Goal: Task Accomplishment & Management: Manage account settings

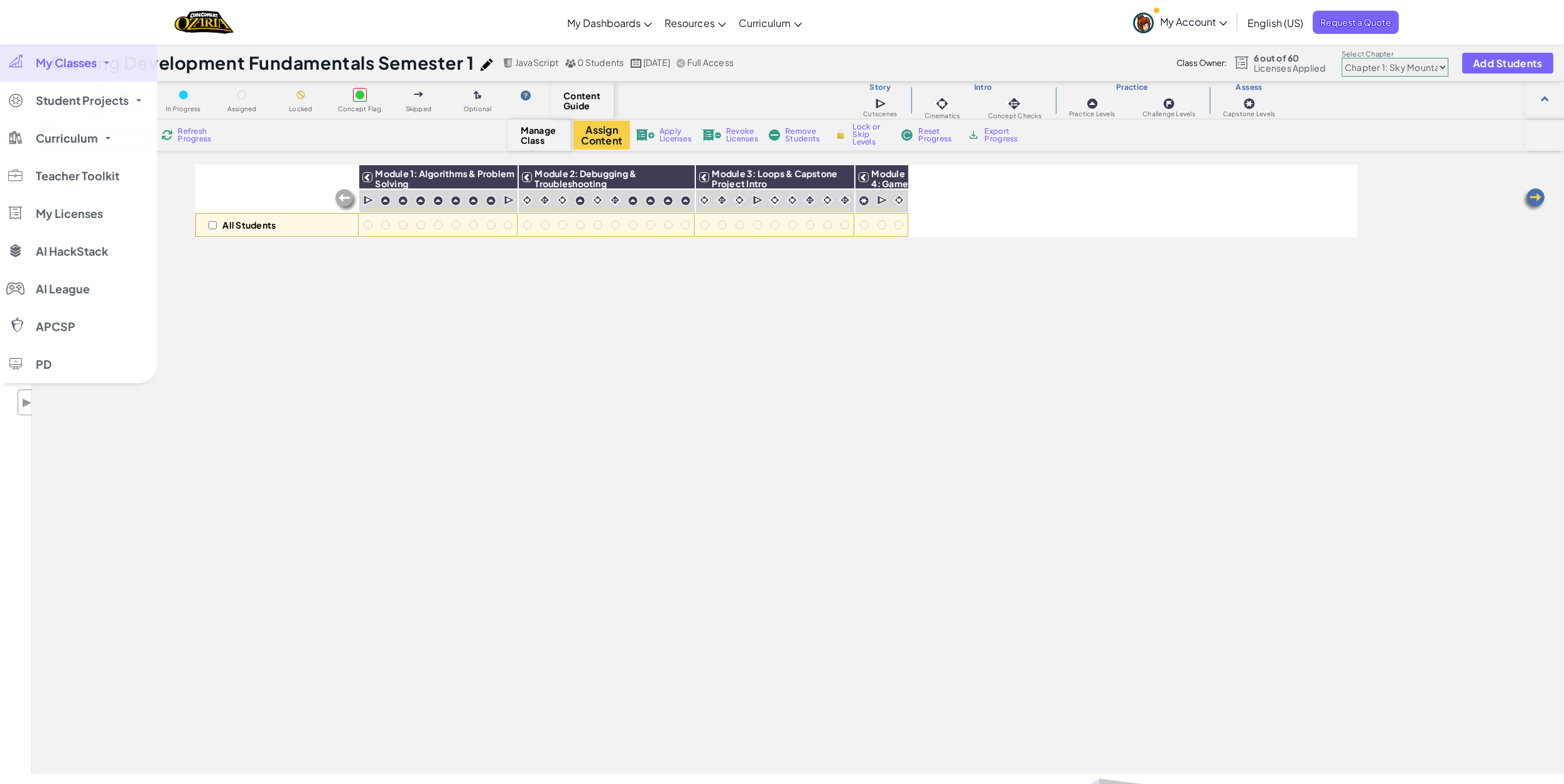
click at [63, 61] on span "My Classes" at bounding box center [66, 63] width 61 height 11
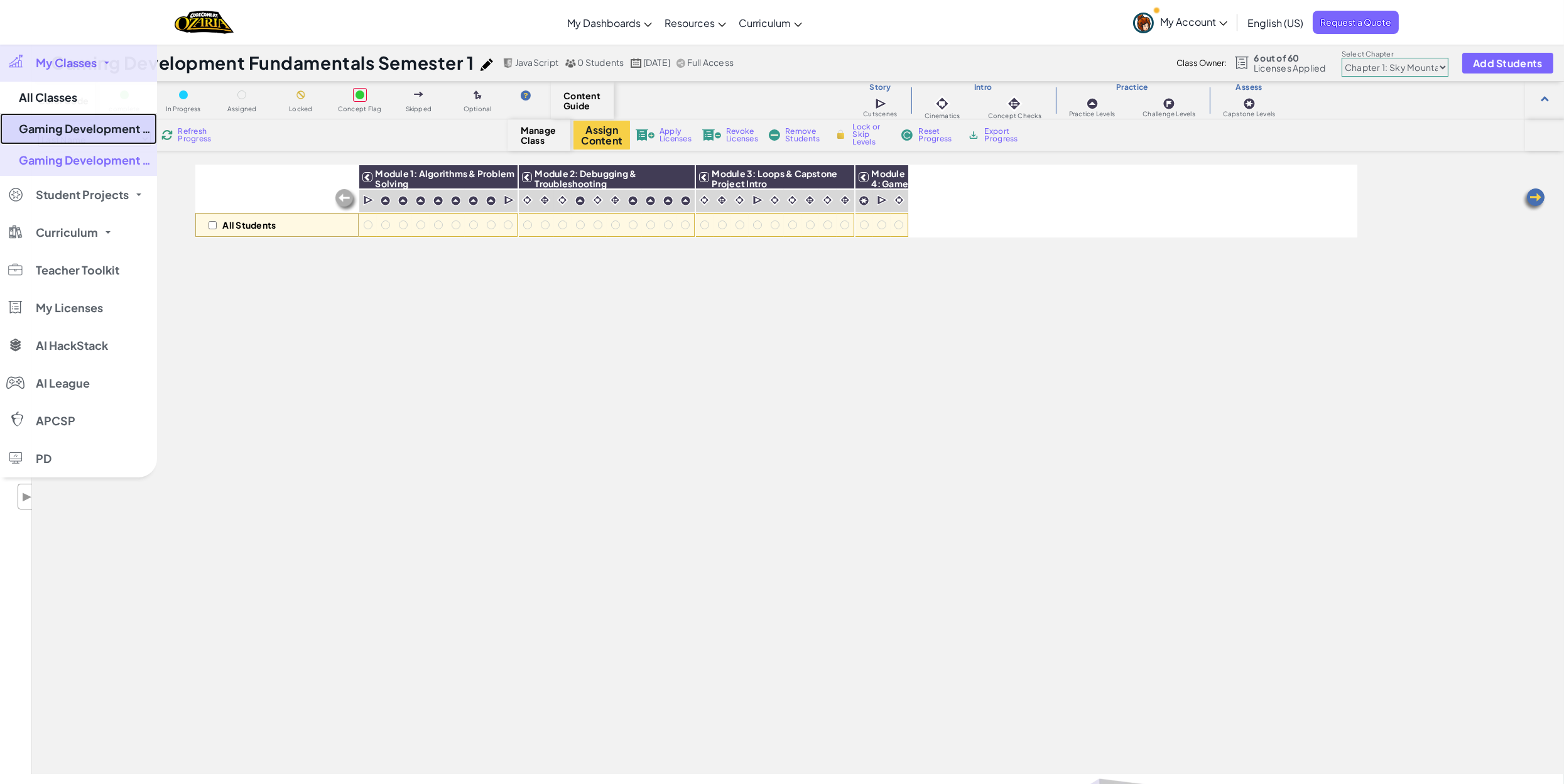
click at [77, 135] on link "Gaming Development Fundamentals Semester 1" at bounding box center [78, 128] width 157 height 32
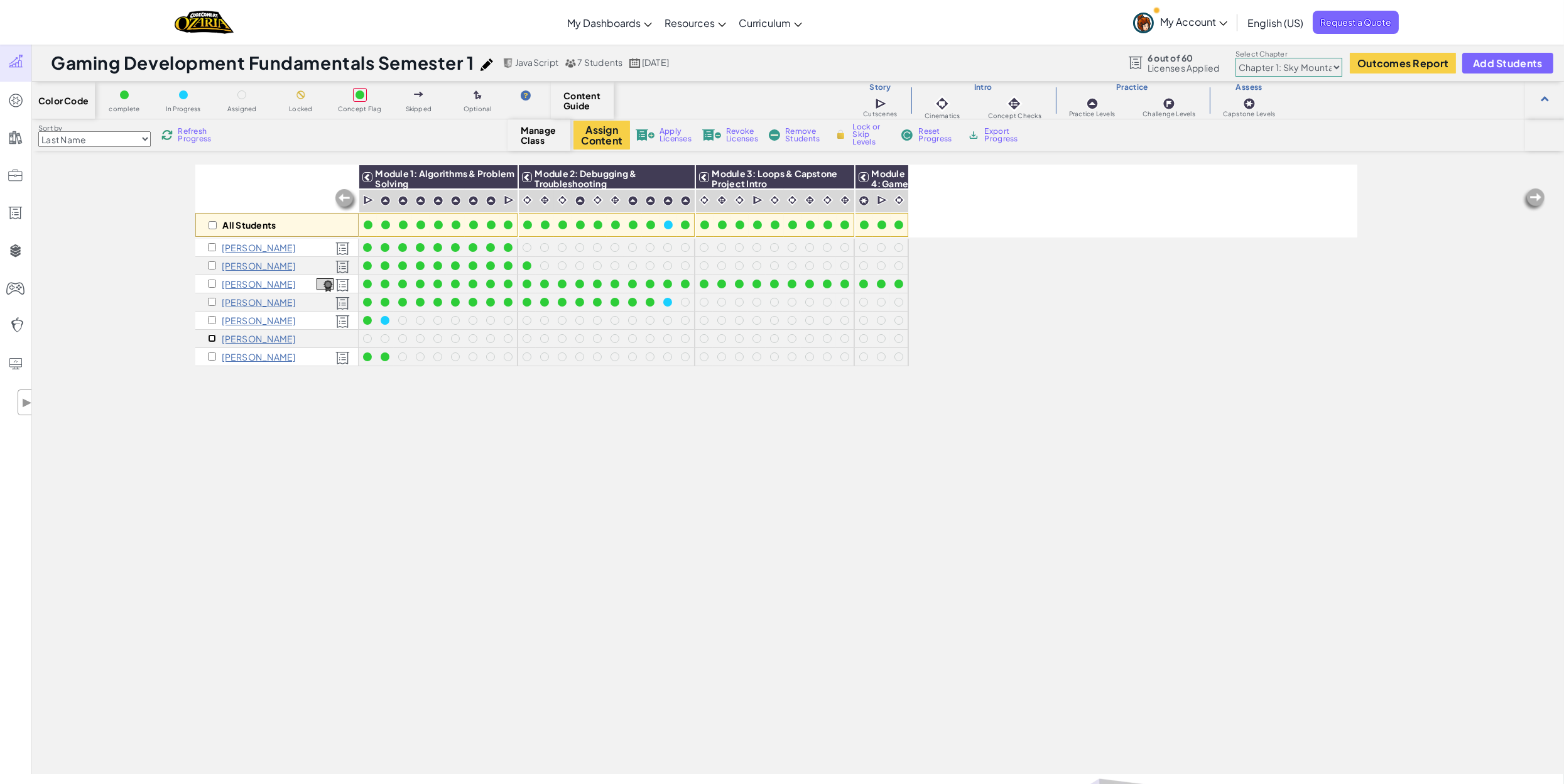
click at [209, 340] on input "checkbox" at bounding box center [212, 338] width 8 height 8
checkbox input "true"
click at [671, 136] on span "Apply Licenses" at bounding box center [675, 135] width 32 height 15
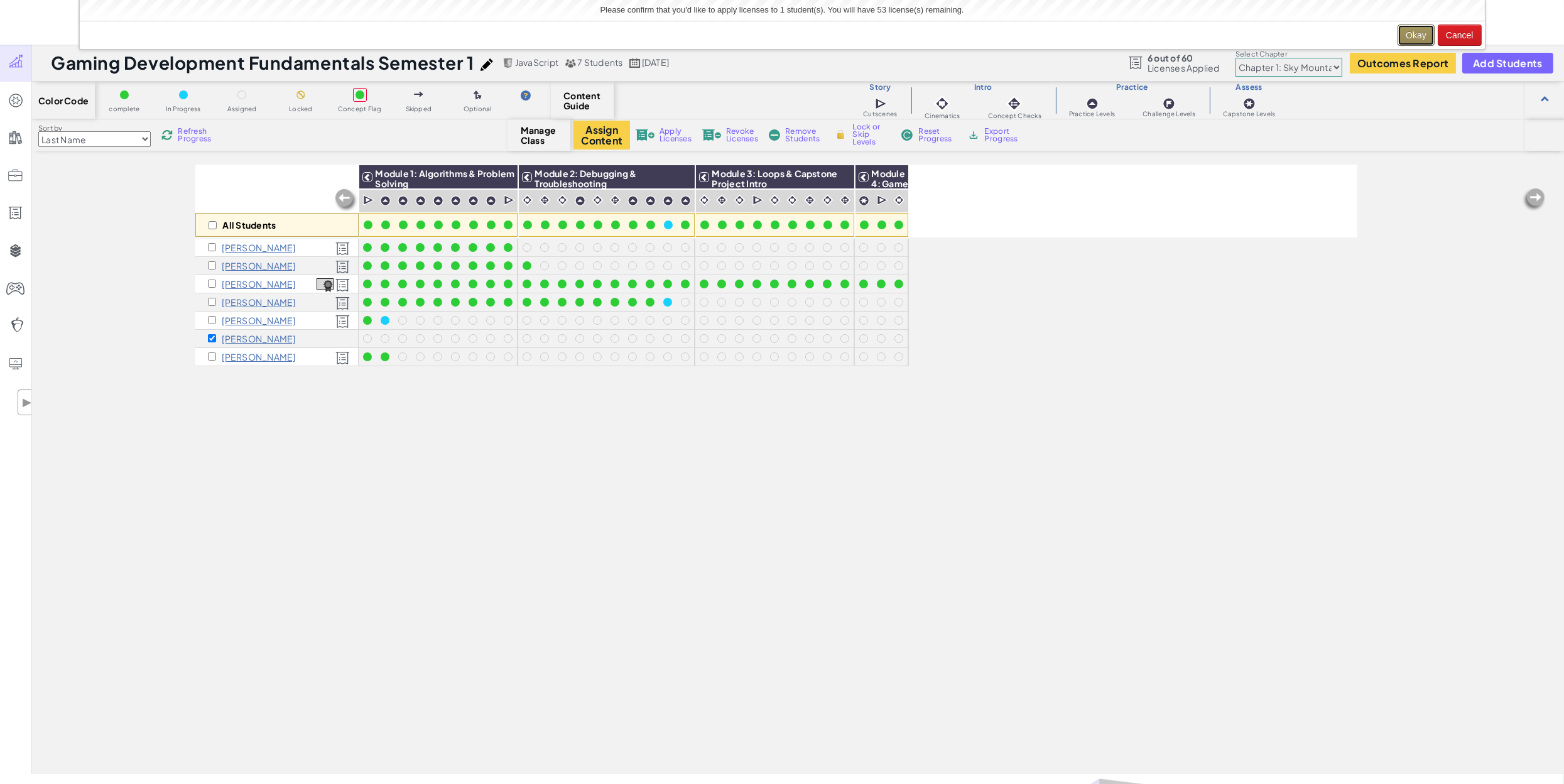
click at [782, 32] on button "Okay" at bounding box center [1416, 35] width 37 height 22
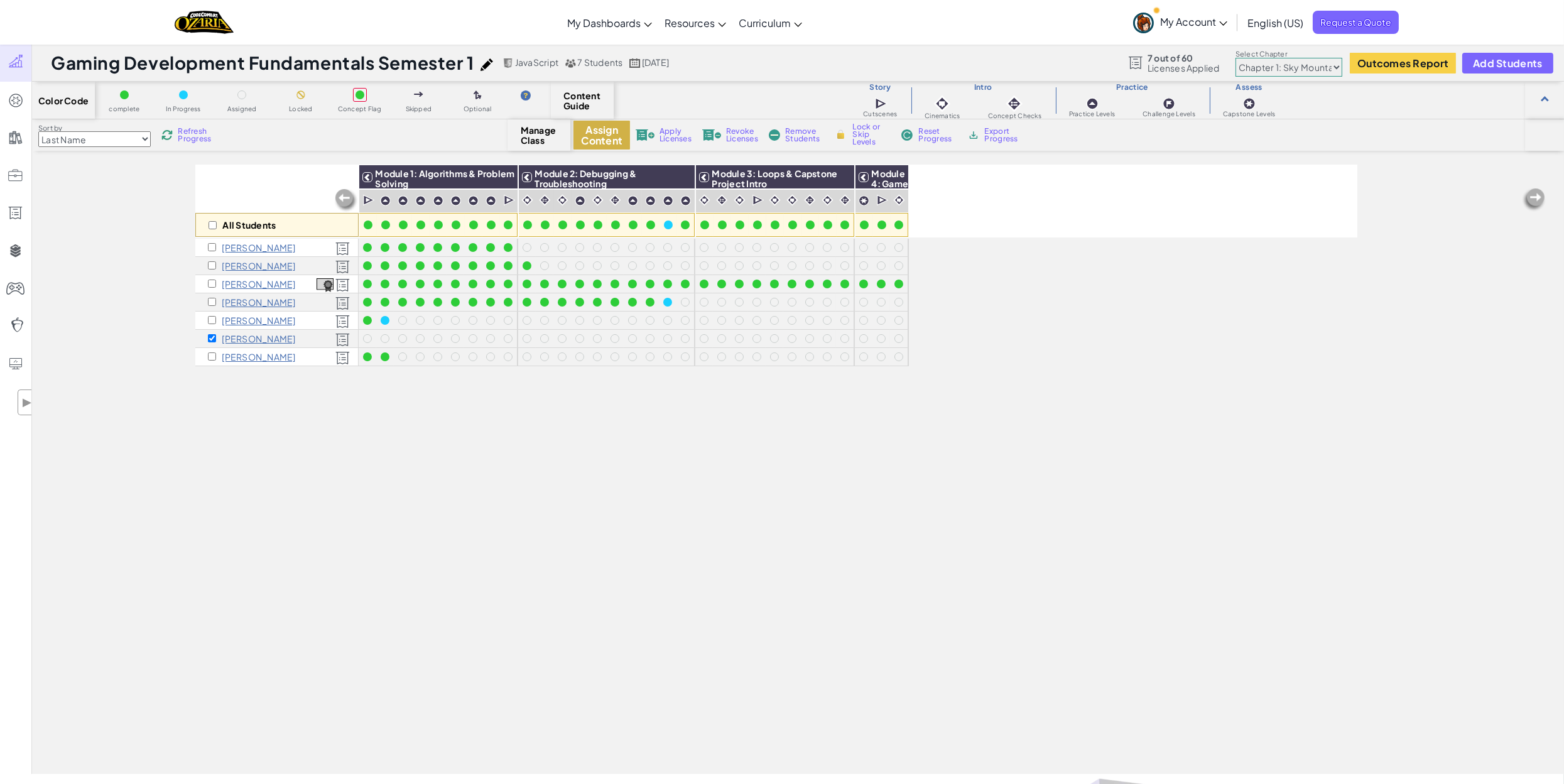
click at [604, 132] on button "Assign Content" at bounding box center [602, 135] width 57 height 29
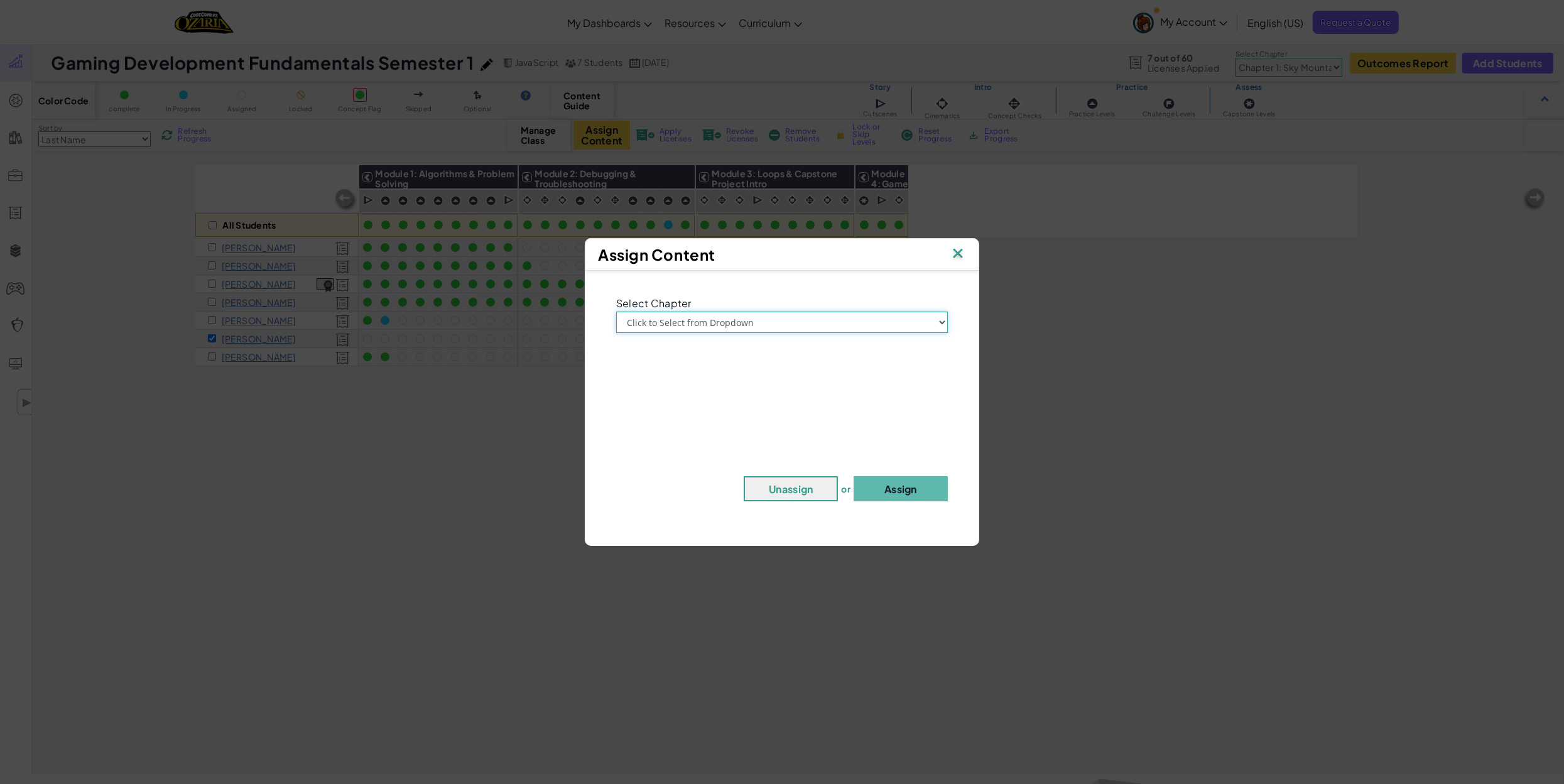
click at [775, 324] on select "Click to Select from Dropdown Chapter 1: [GEOGRAPHIC_DATA] Chapter 2: The Moon …" at bounding box center [782, 322] width 332 height 22
select select "Chapter 1: Sky Mountain"
click at [617, 311] on select "Click to Select from Dropdown Chapter 1: [GEOGRAPHIC_DATA] Chapter 2: The Moon …" at bounding box center [782, 322] width 332 height 22
click at [782, 491] on button "Assign" at bounding box center [901, 488] width 95 height 25
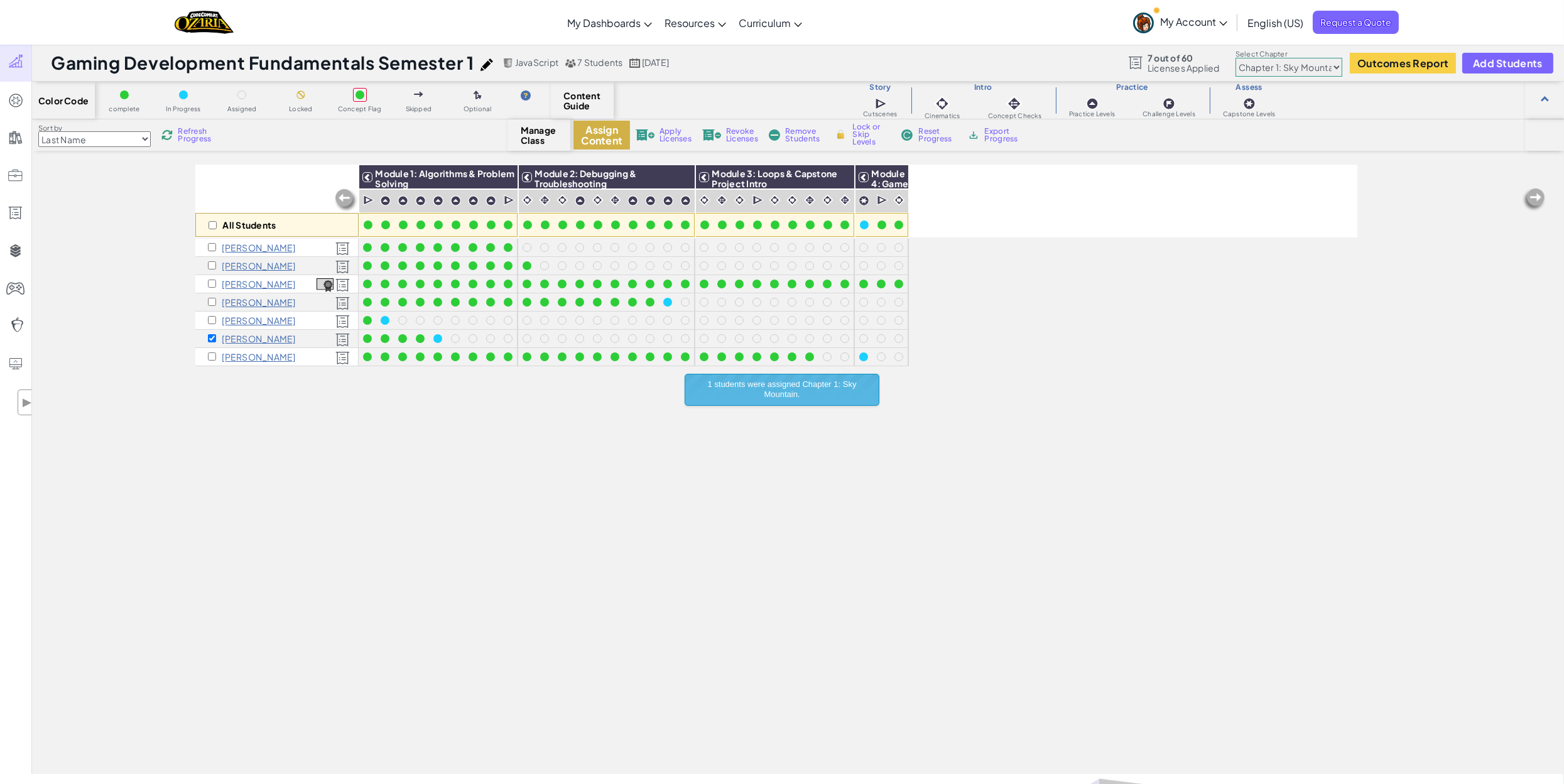
click at [600, 128] on button "Assign Content" at bounding box center [602, 135] width 57 height 29
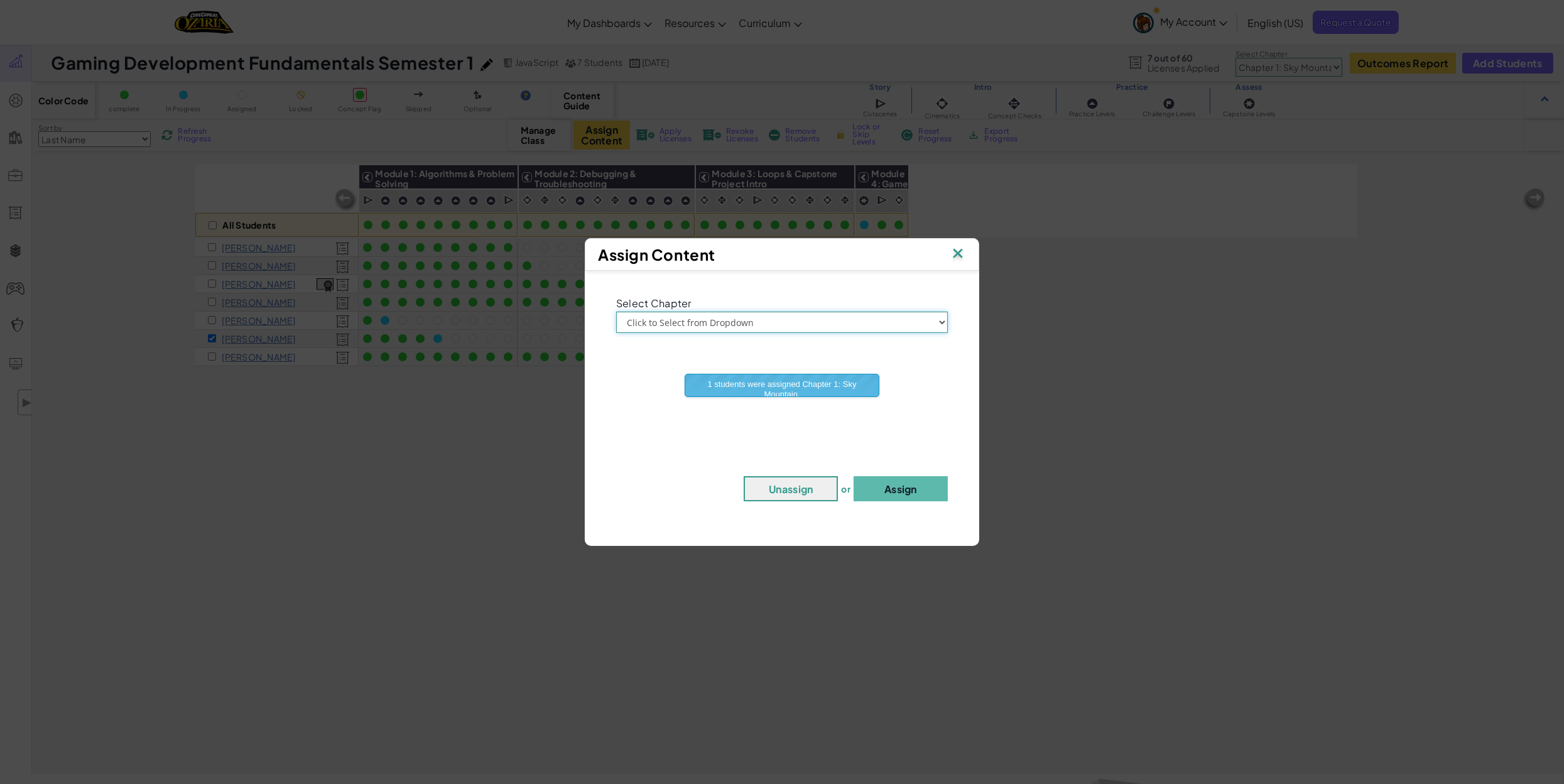
click at [782, 317] on select "Click to Select from Dropdown Chapter 1: [GEOGRAPHIC_DATA] Chapter 2: The Moon …" at bounding box center [782, 322] width 332 height 22
select select "Chapter 2: The Moon Dancers"
click at [617, 311] on select "Click to Select from Dropdown Chapter 1: [GEOGRAPHIC_DATA] Chapter 2: The Moon …" at bounding box center [782, 322] width 332 height 22
click at [782, 490] on button "Assign" at bounding box center [901, 488] width 95 height 25
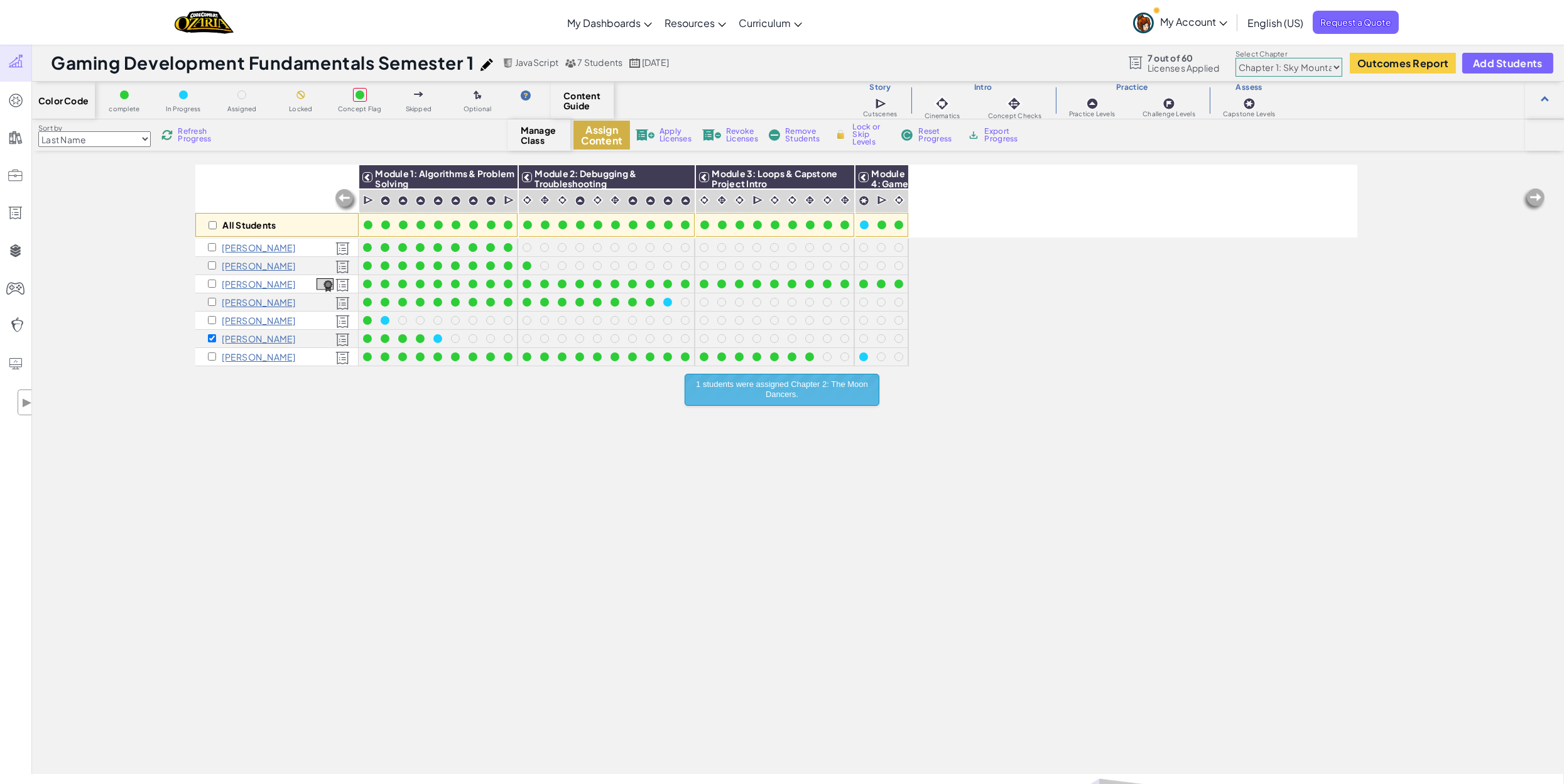
click at [606, 135] on button "Assign Content" at bounding box center [602, 135] width 57 height 29
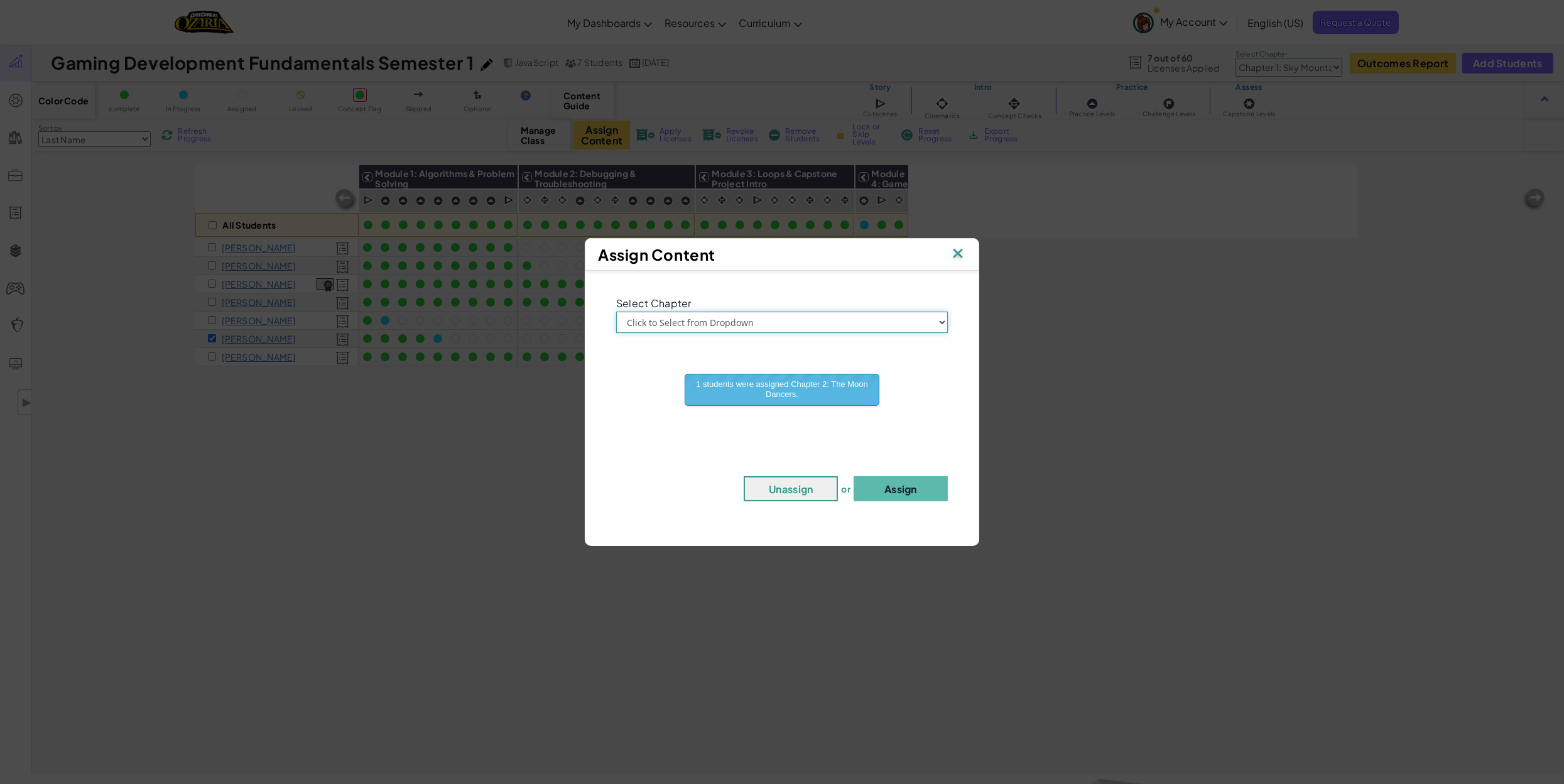
click at [782, 321] on select "Click to Select from Dropdown Chapter 1: [GEOGRAPHIC_DATA] Chapter 2: The Moon …" at bounding box center [782, 322] width 332 height 22
select select "Chapter 3: The Phoenix Lands"
click at [617, 311] on select "Click to Select from Dropdown Chapter 1: [GEOGRAPHIC_DATA] Chapter 2: The Moon …" at bounding box center [782, 322] width 332 height 22
click at [782, 491] on button "Assign" at bounding box center [901, 488] width 95 height 25
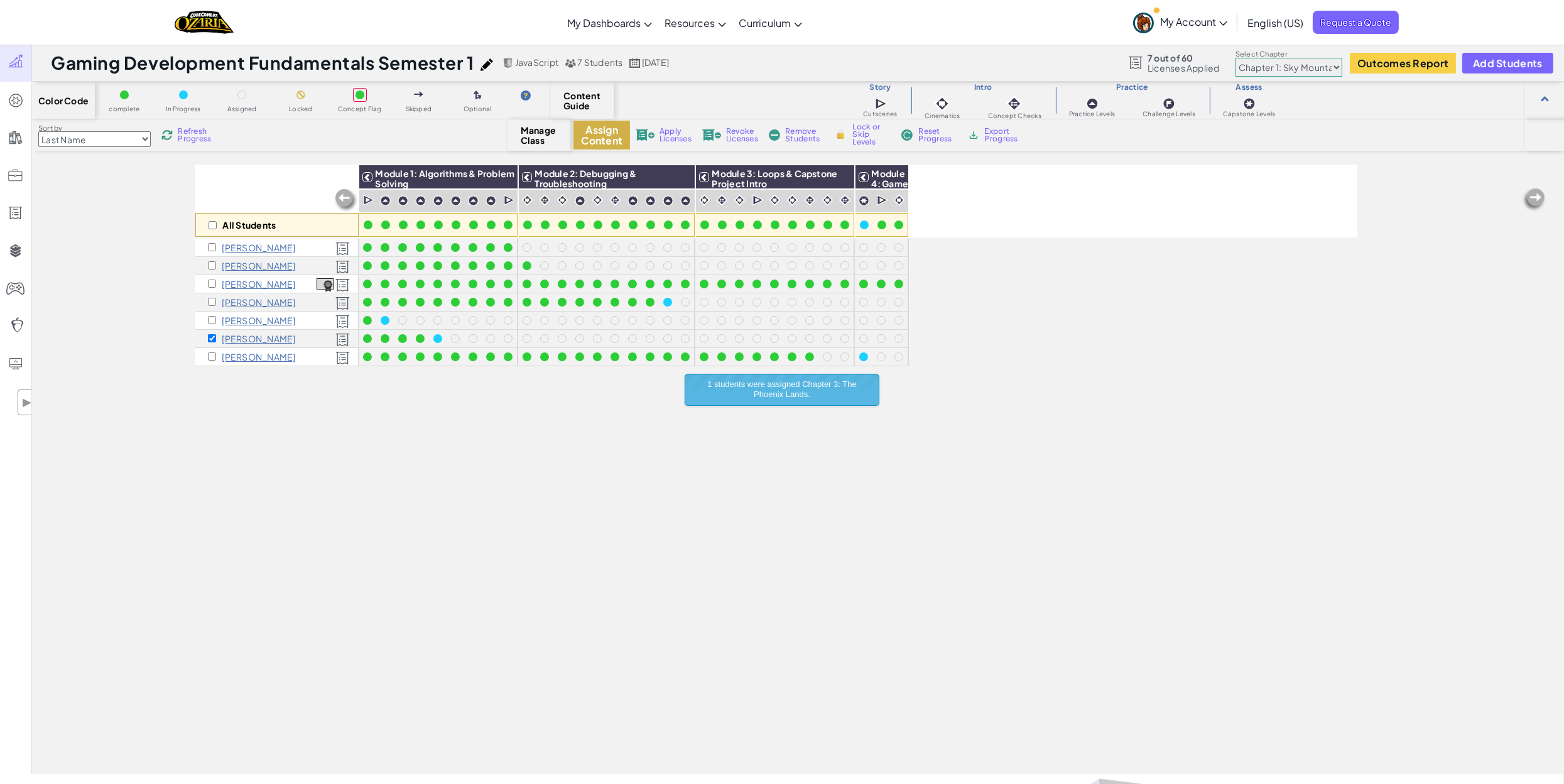
click at [609, 132] on button "Assign Content" at bounding box center [602, 135] width 57 height 29
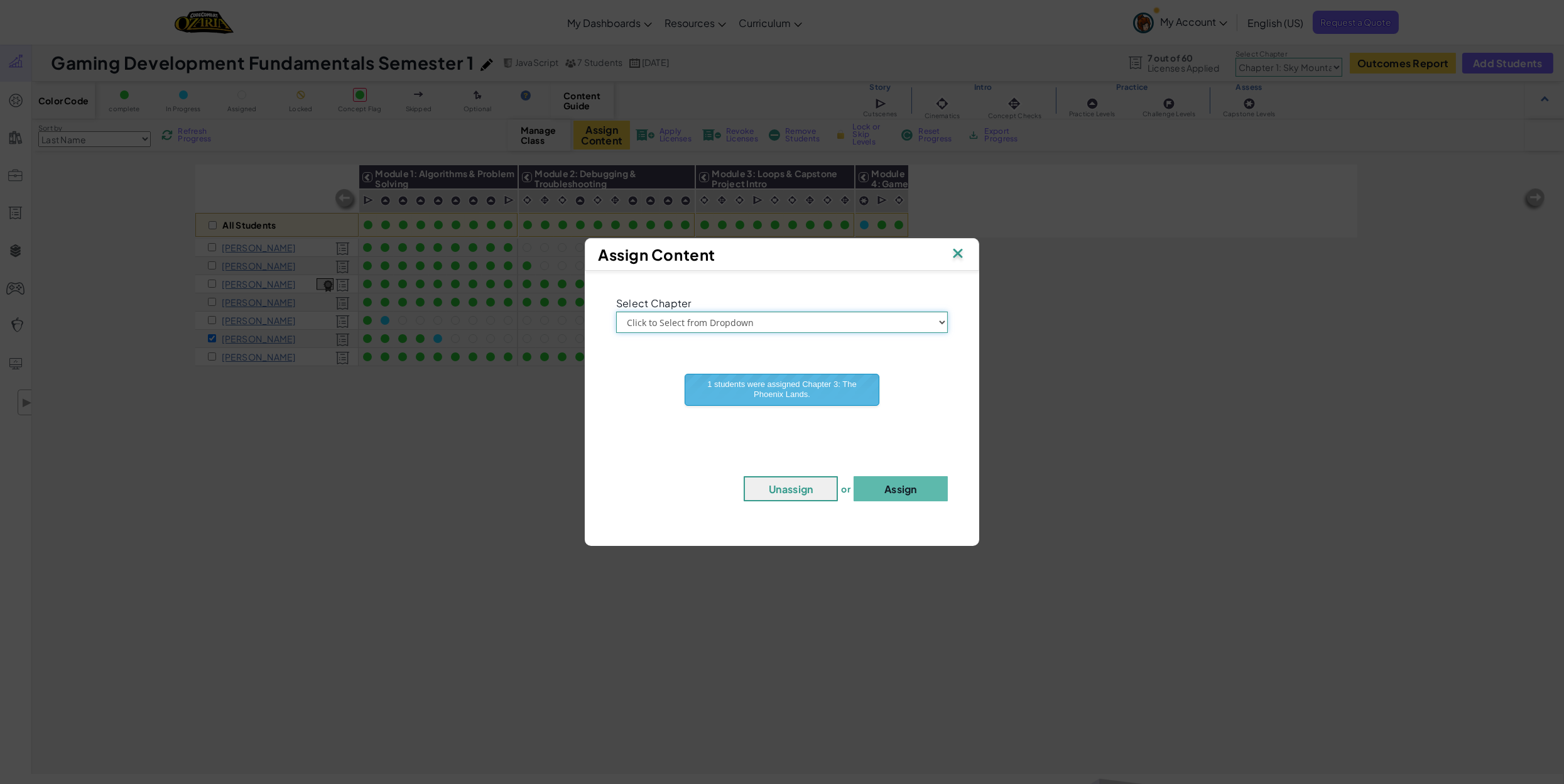
click at [719, 321] on select "Click to Select from Dropdown Chapter 1: [GEOGRAPHIC_DATA] Chapter 2: The Moon …" at bounding box center [782, 322] width 332 height 22
select select "Chapter 4: The Final Code"
click at [617, 311] on select "Click to Select from Dropdown Chapter 1: [GEOGRAPHIC_DATA] Chapter 2: The Moon …" at bounding box center [782, 322] width 332 height 22
click at [782, 492] on button "Assign" at bounding box center [901, 488] width 95 height 25
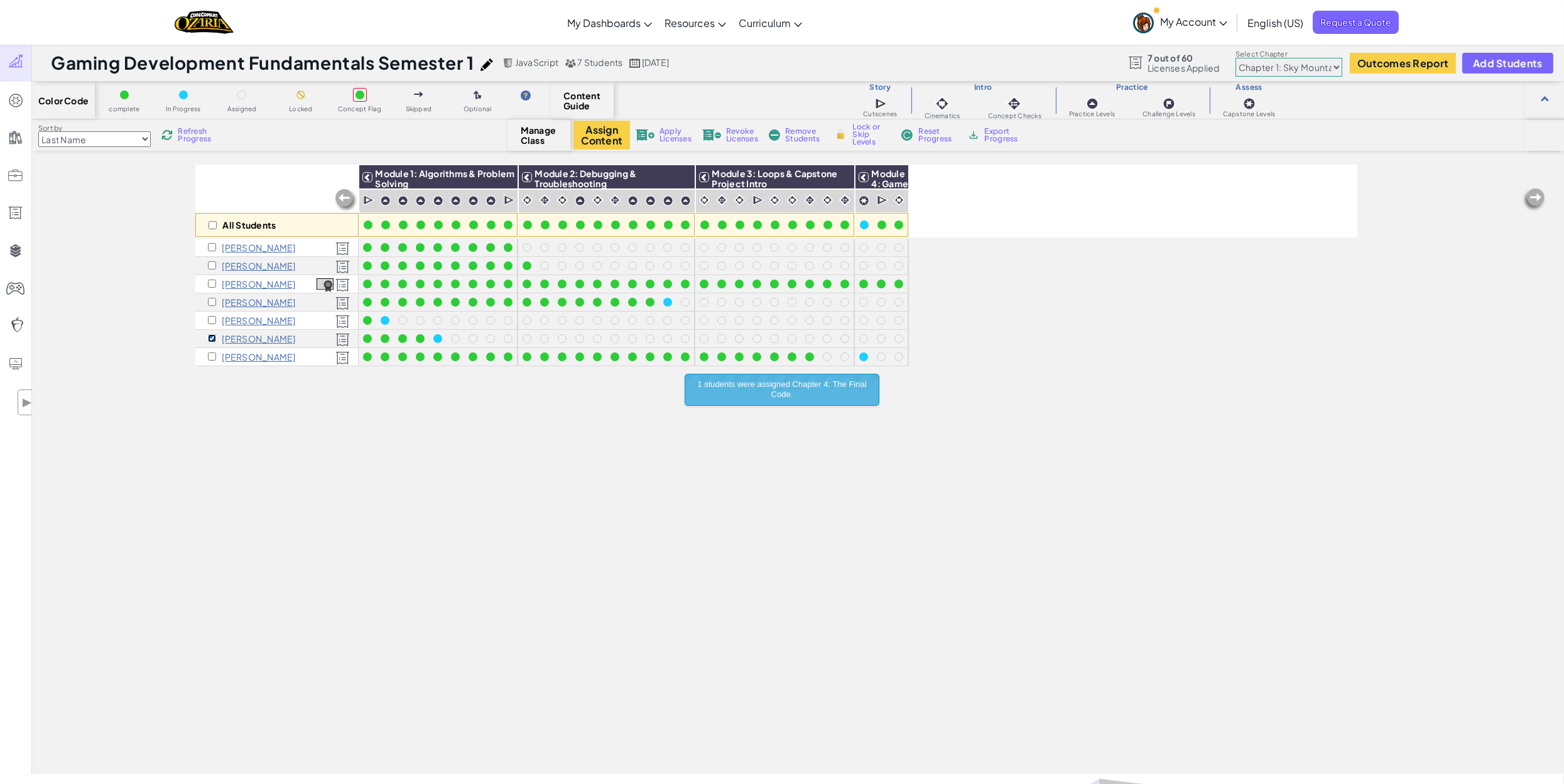
click at [209, 338] on input "checkbox" at bounding box center [212, 338] width 8 height 8
checkbox input "false"
